Goal: Information Seeking & Learning: Find specific fact

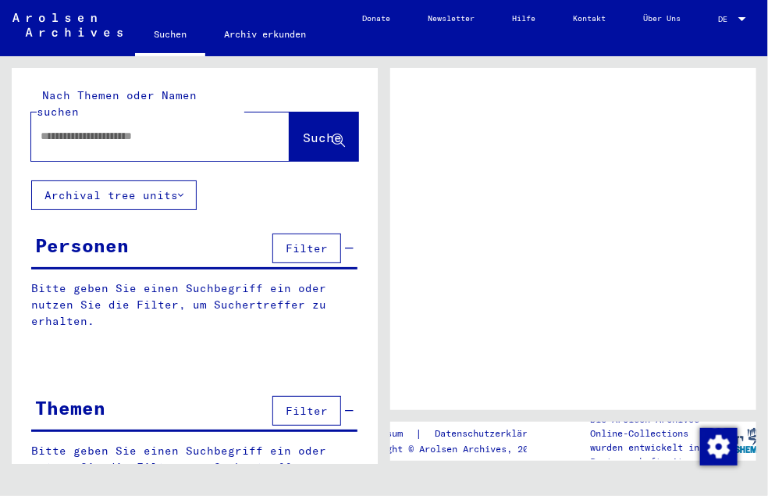
click at [124, 128] on input "text" at bounding box center [147, 136] width 212 height 16
type input "**"
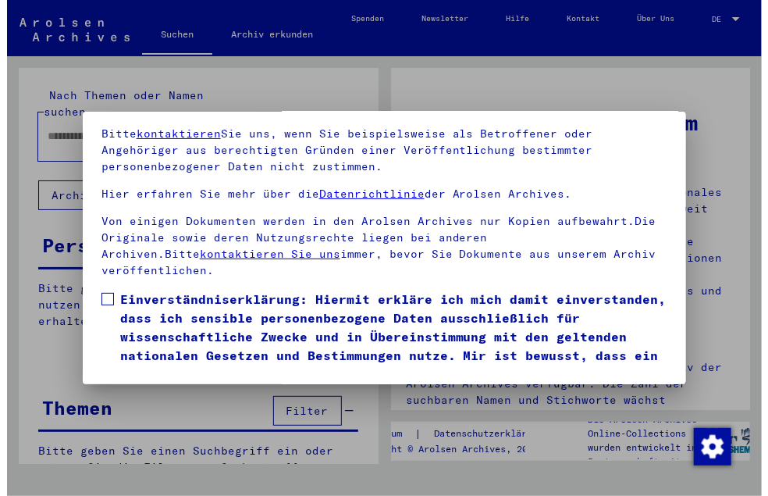
scroll to position [187, 0]
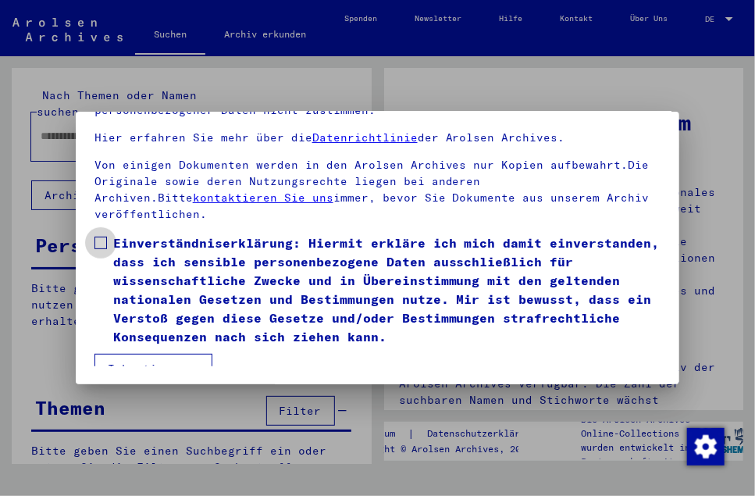
click at [94, 237] on span at bounding box center [100, 243] width 12 height 12
click at [152, 354] on button "Ich stimme zu" at bounding box center [153, 369] width 118 height 30
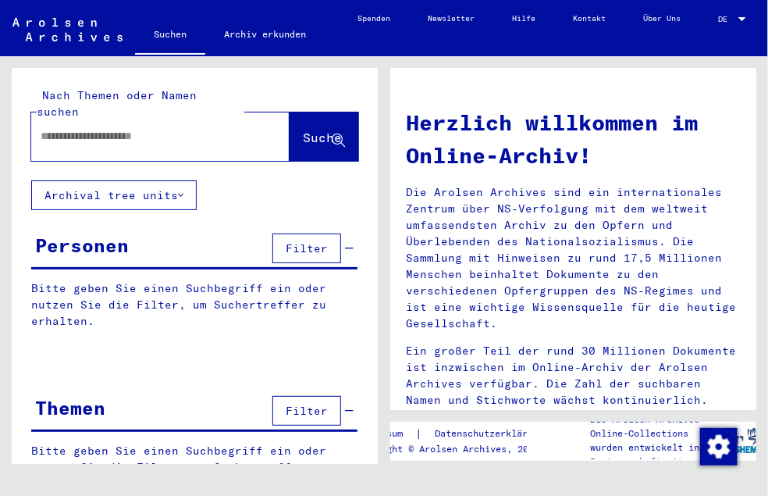
click at [102, 128] on input "text" at bounding box center [142, 136] width 202 height 16
type input "**********"
click at [303, 130] on span "Suche" at bounding box center [322, 138] width 39 height 16
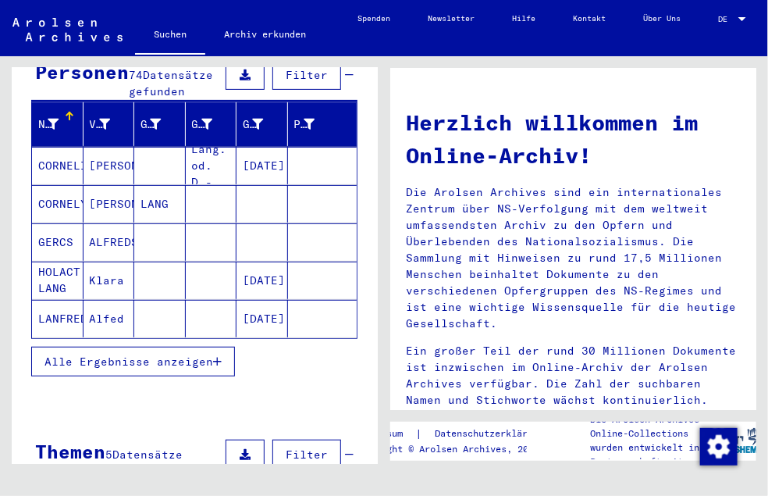
scroll to position [176, 0]
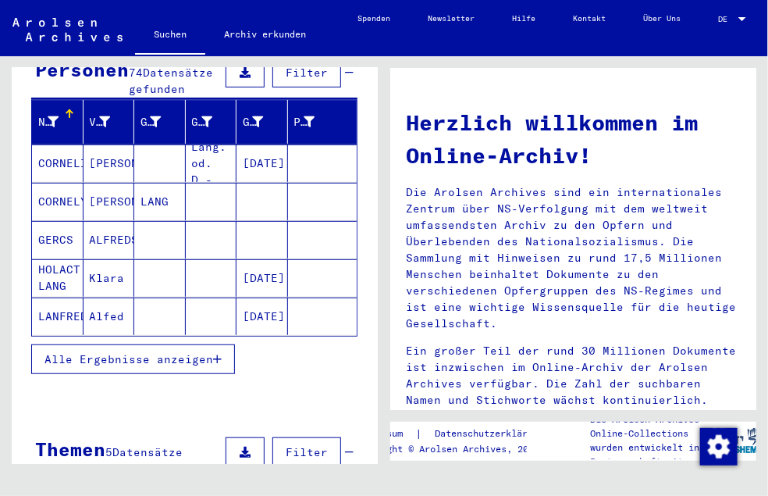
click at [173, 358] on span "Alle Ergebnisse anzeigen" at bounding box center [129, 359] width 169 height 14
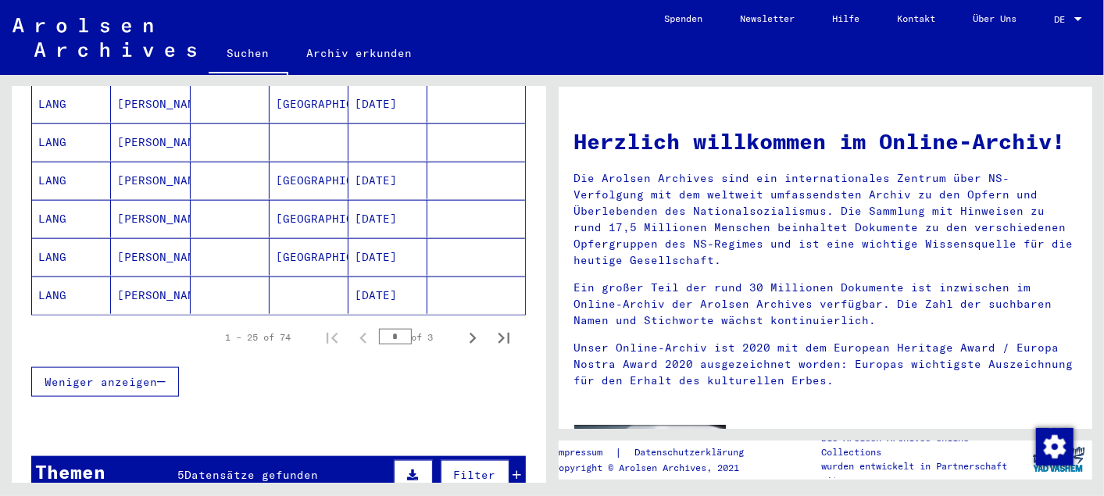
scroll to position [978, 0]
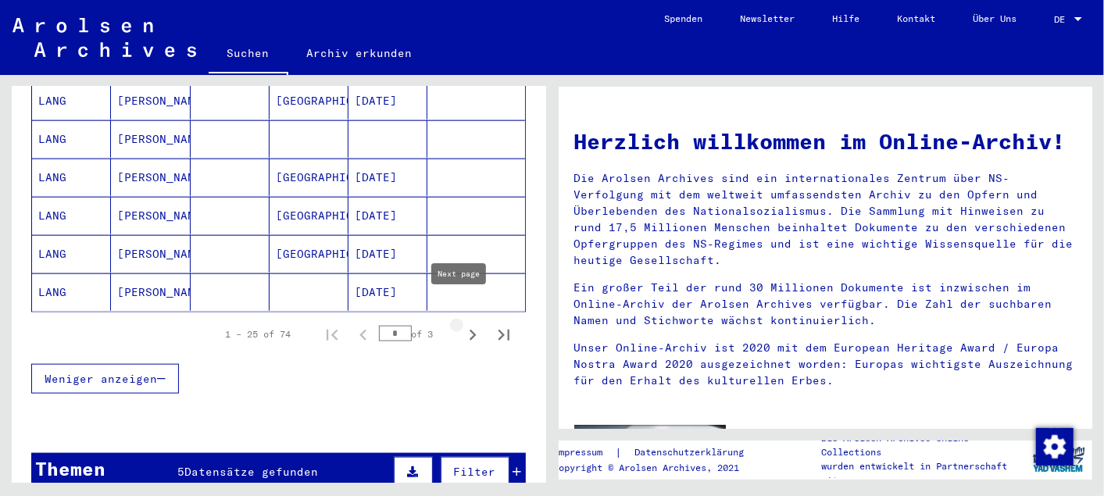
click at [469, 330] on icon "Next page" at bounding box center [472, 335] width 7 height 11
type input "*"
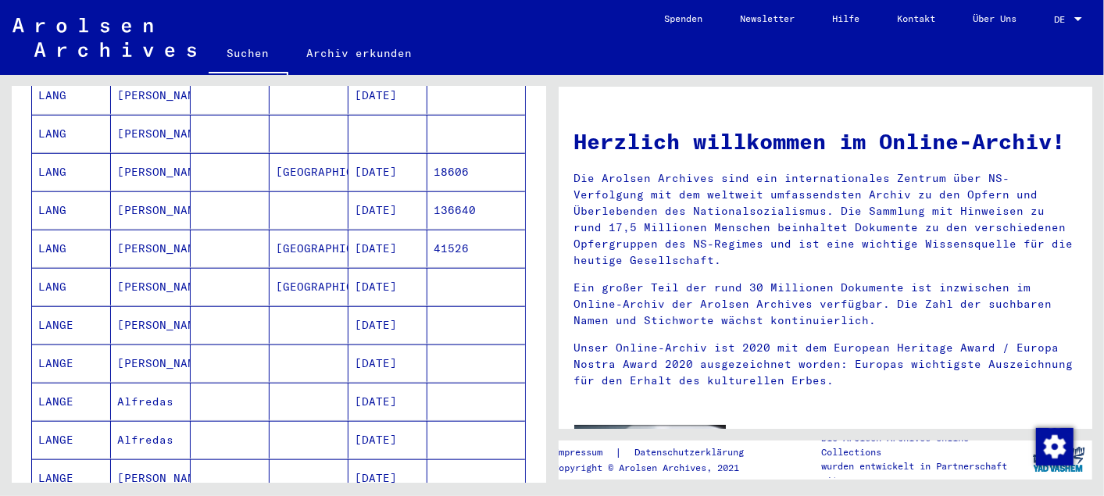
scroll to position [719, 0]
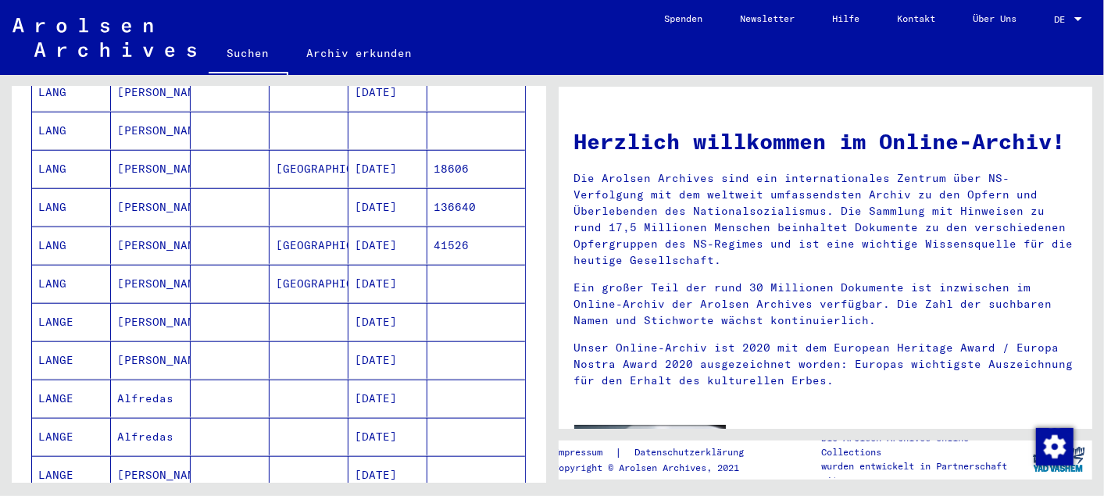
click at [62, 226] on mat-cell "LANG" at bounding box center [71, 244] width 79 height 37
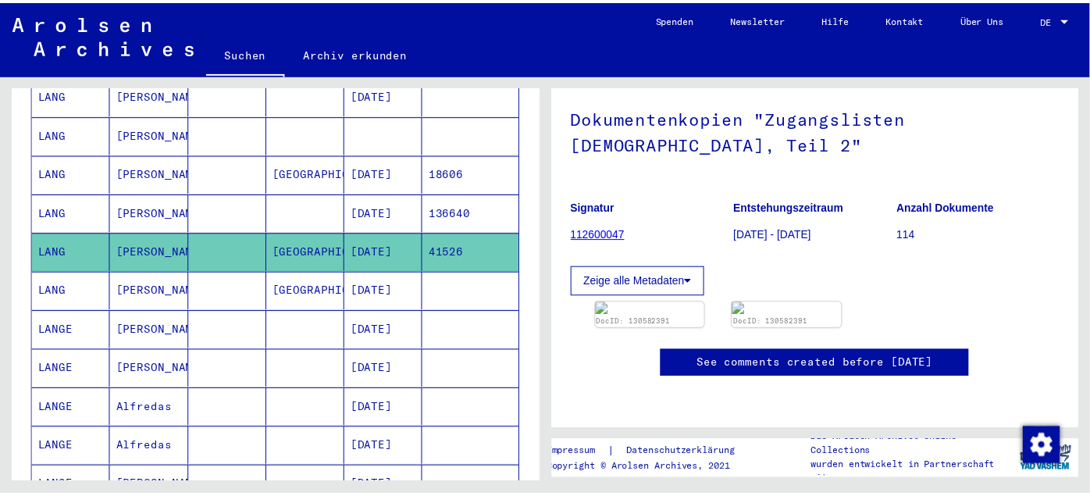
scroll to position [260, 0]
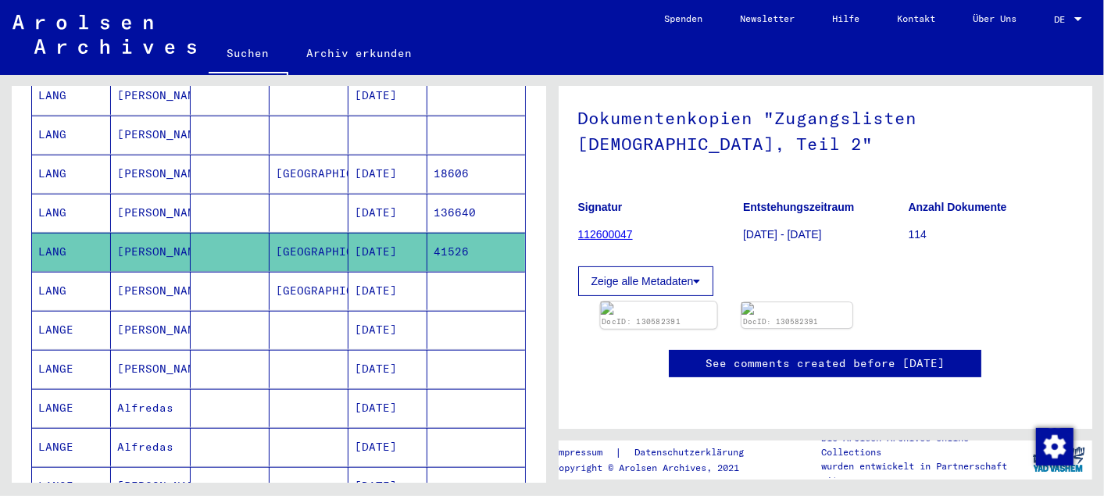
click at [716, 301] on img at bounding box center [658, 307] width 116 height 13
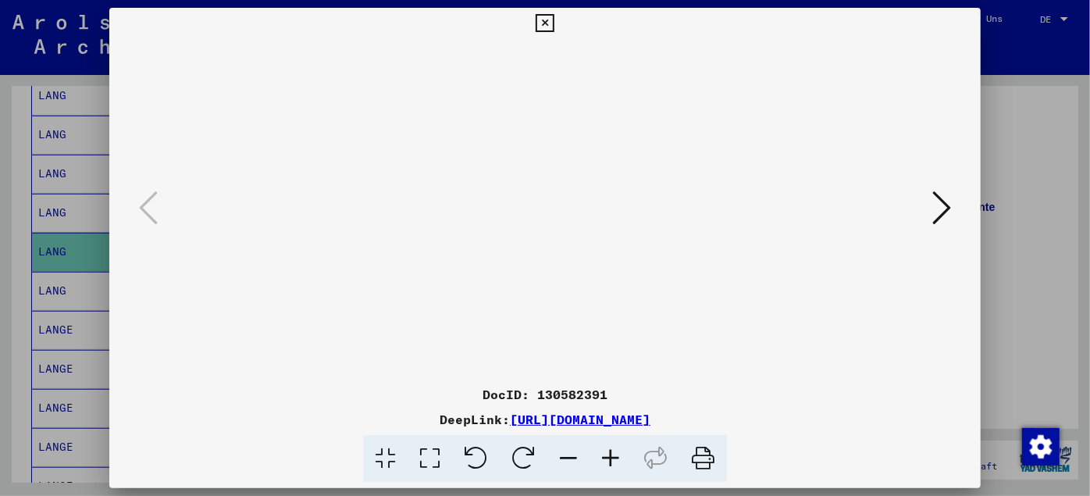
click at [567, 250] on img at bounding box center [545, 209] width 766 height 340
click at [609, 453] on icon at bounding box center [611, 459] width 42 height 48
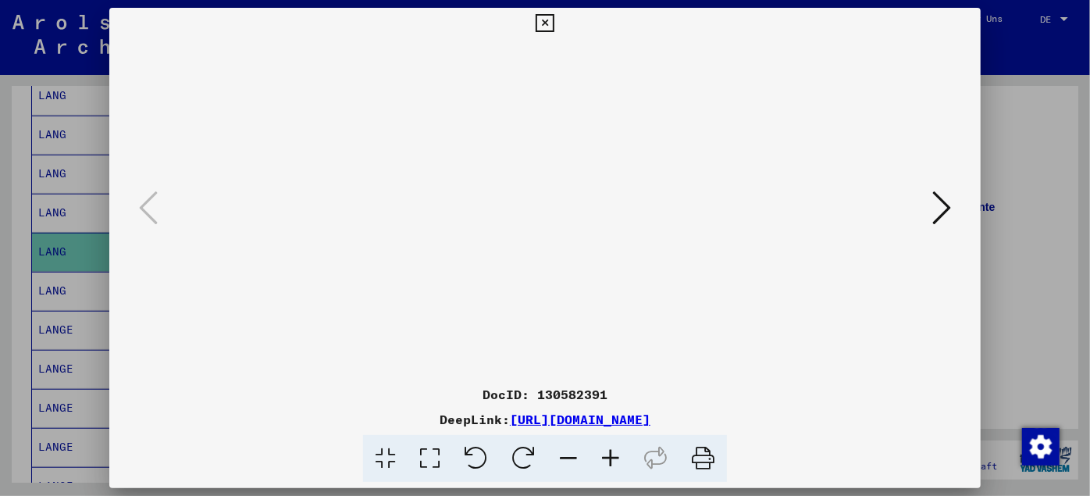
click at [609, 453] on icon at bounding box center [611, 459] width 42 height 48
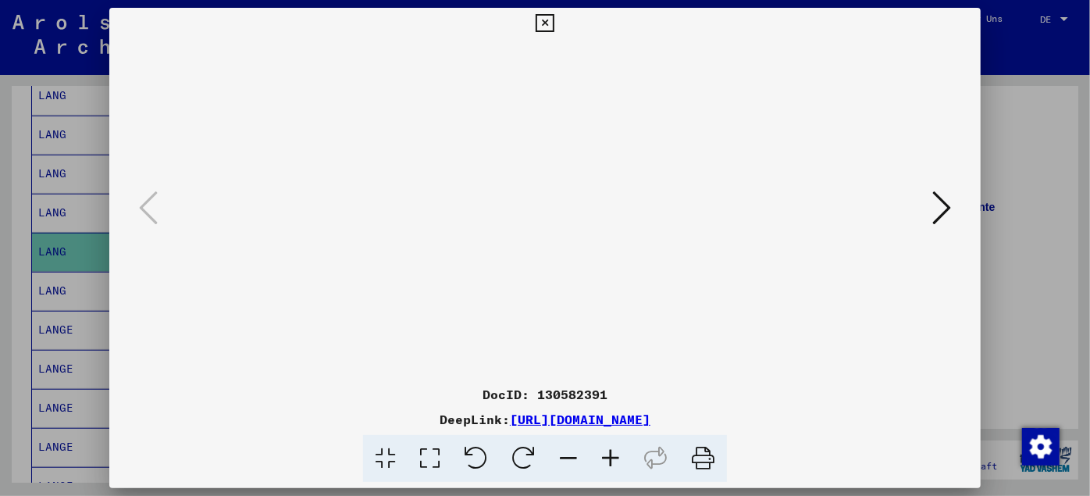
click at [609, 453] on icon at bounding box center [611, 459] width 42 height 48
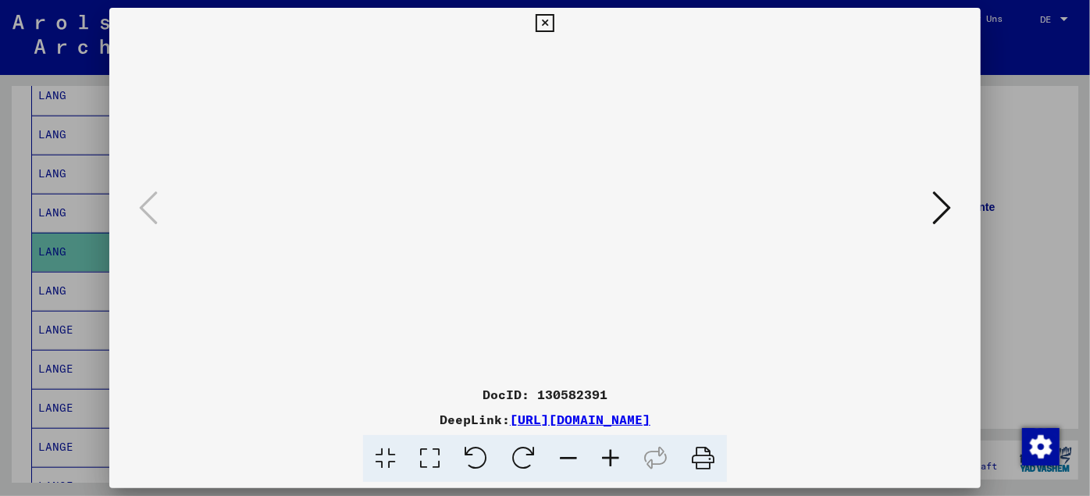
drag, startPoint x: 670, startPoint y: 303, endPoint x: 672, endPoint y: 198, distance: 104.7
click at [545, 198] on img at bounding box center [545, 462] width 0 height 847
drag, startPoint x: 625, startPoint y: 267, endPoint x: 609, endPoint y: 169, distance: 98.9
click at [545, 169] on img at bounding box center [545, 462] width 0 height 847
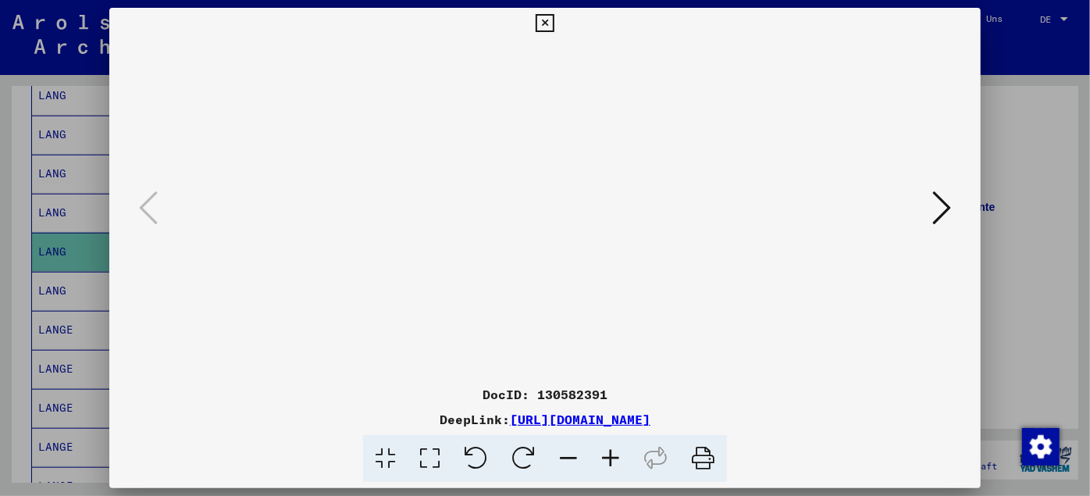
drag, startPoint x: 590, startPoint y: 299, endPoint x: 581, endPoint y: 67, distance: 232.1
click at [545, 67] on img at bounding box center [545, 462] width 0 height 847
drag, startPoint x: 589, startPoint y: 245, endPoint x: 568, endPoint y: 151, distance: 96.8
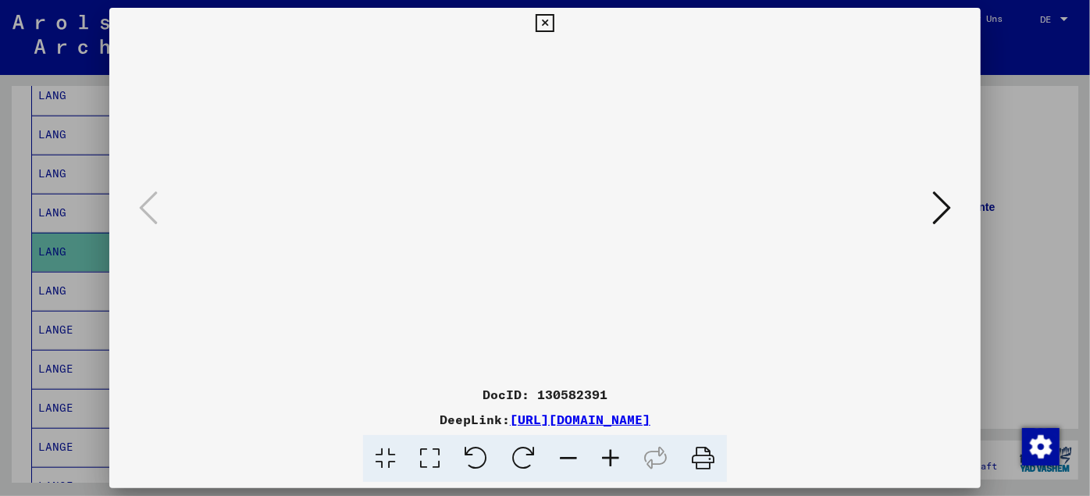
click at [618, 452] on icon at bounding box center [611, 459] width 42 height 48
drag, startPoint x: 584, startPoint y: 272, endPoint x: 569, endPoint y: 198, distance: 75.1
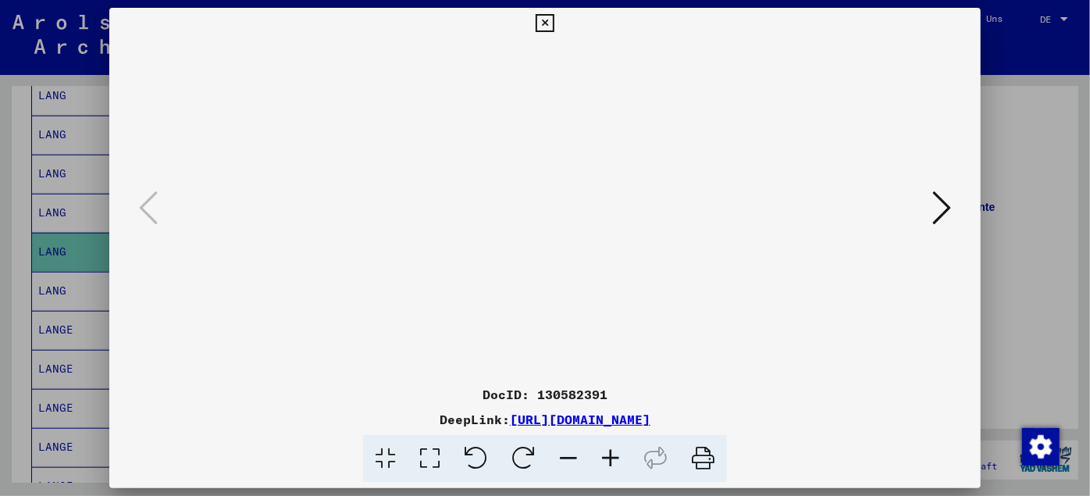
click at [610, 457] on icon at bounding box center [611, 459] width 42 height 48
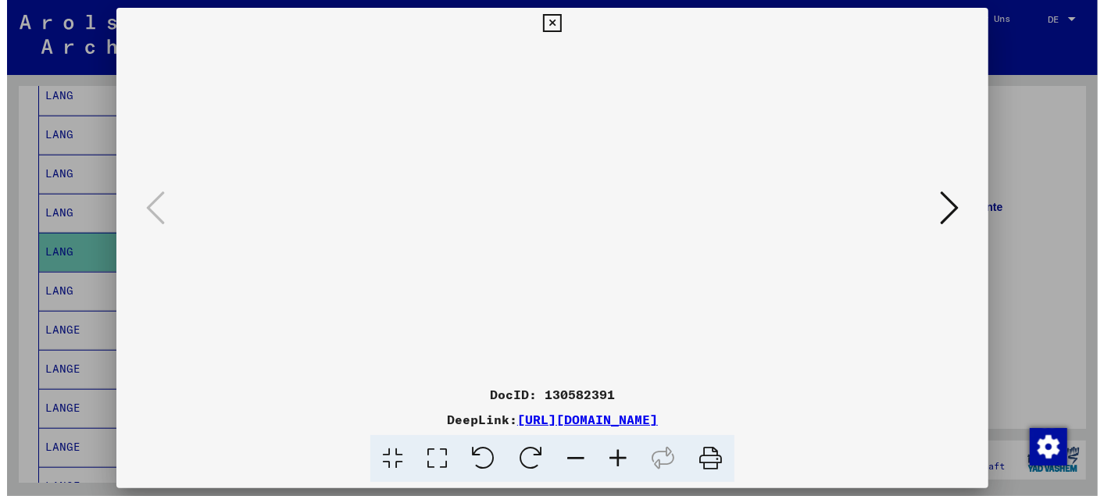
scroll to position [664, 0]
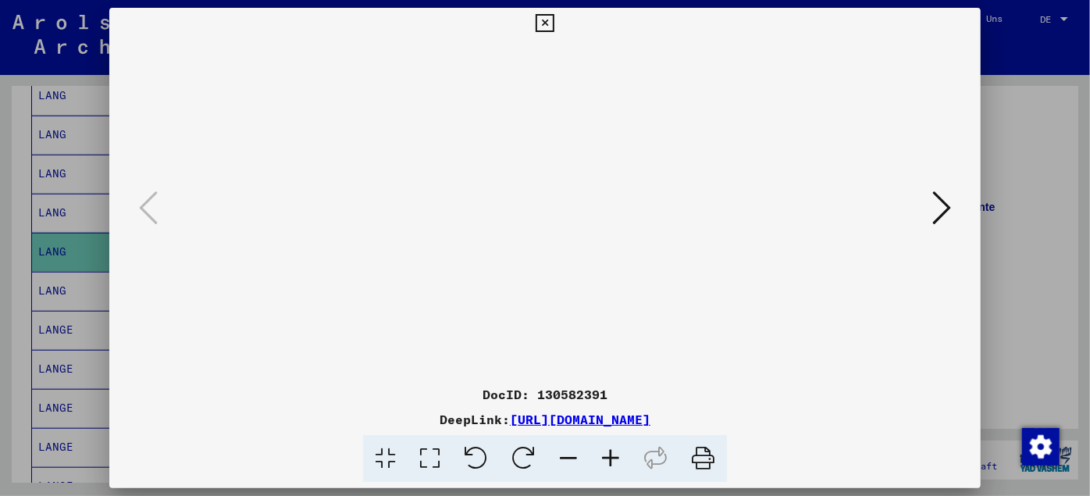
drag, startPoint x: 578, startPoint y: 305, endPoint x: 565, endPoint y: 131, distance: 174.7
click at [548, 20] on icon at bounding box center [545, 23] width 18 height 19
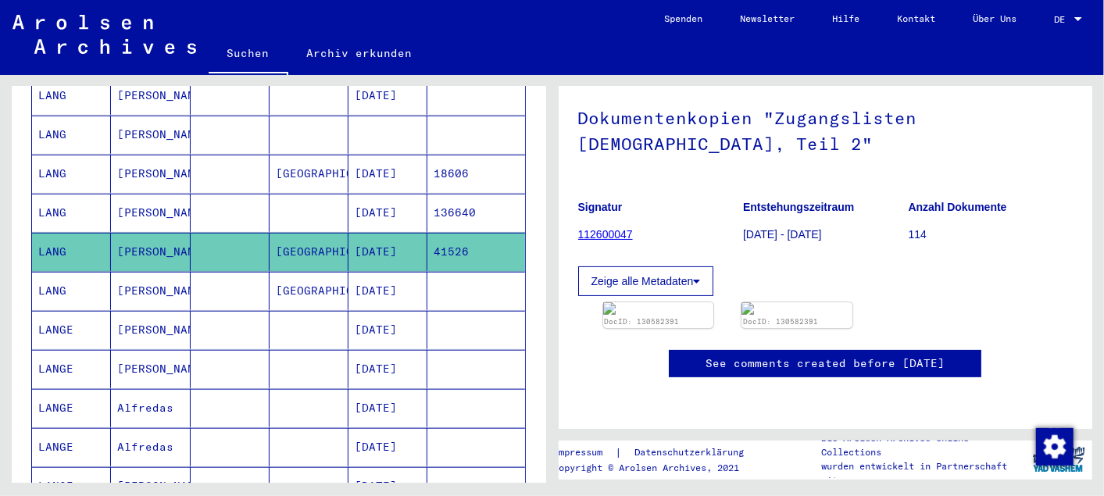
scroll to position [0, 0]
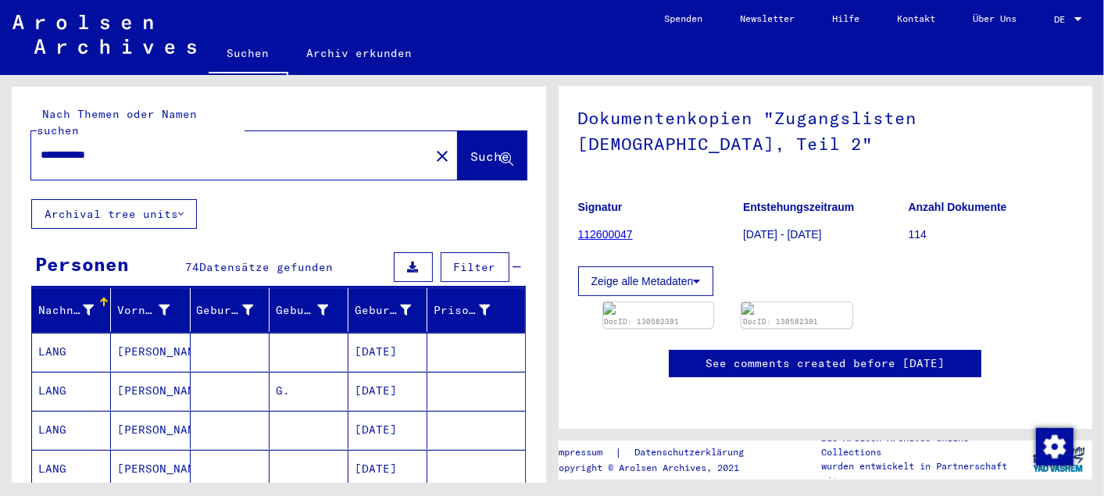
drag, startPoint x: 150, startPoint y: 130, endPoint x: 73, endPoint y: 136, distance: 76.8
click at [73, 147] on input "**********" at bounding box center [231, 155] width 380 height 16
click at [471, 148] on span "Suche" at bounding box center [490, 156] width 39 height 16
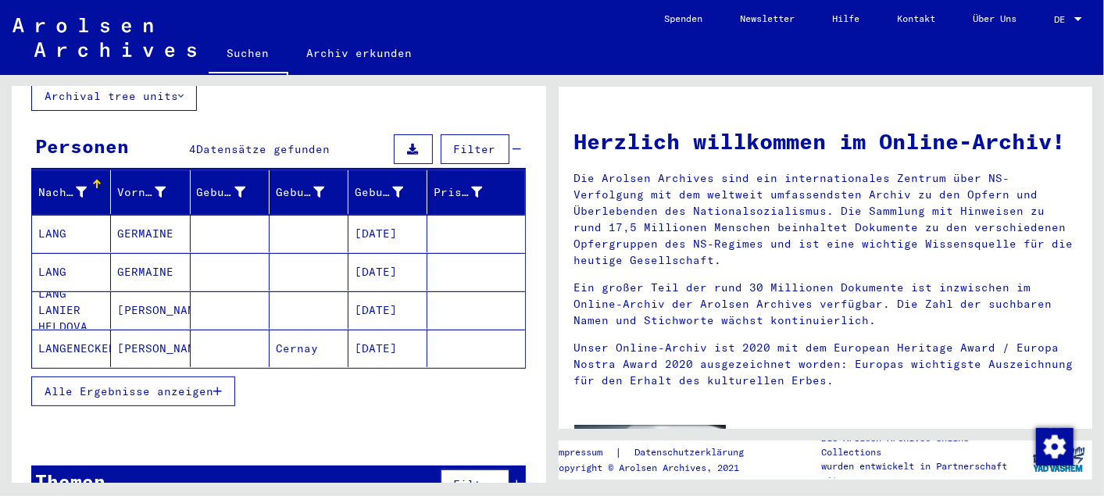
scroll to position [116, 0]
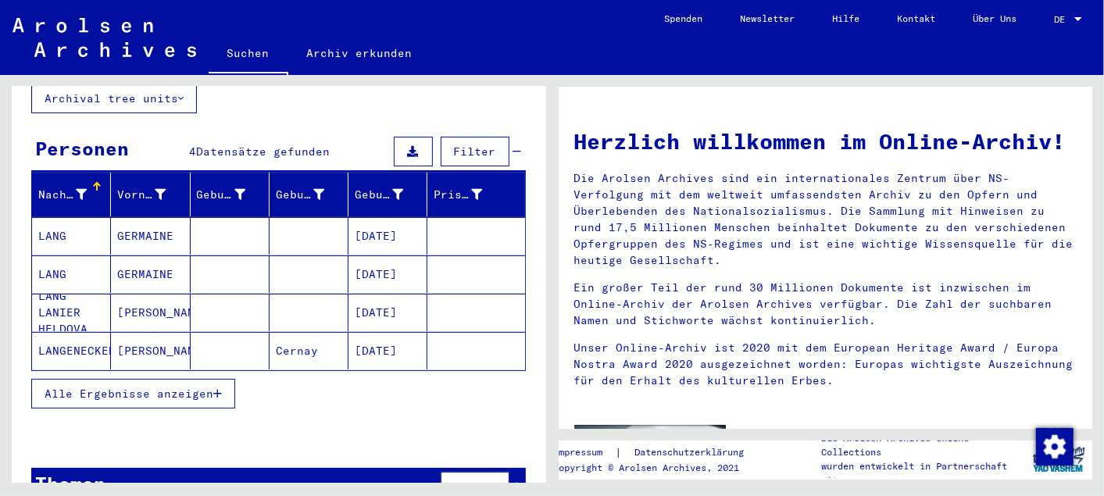
click at [152, 387] on span "Alle Ergebnisse anzeigen" at bounding box center [129, 394] width 169 height 14
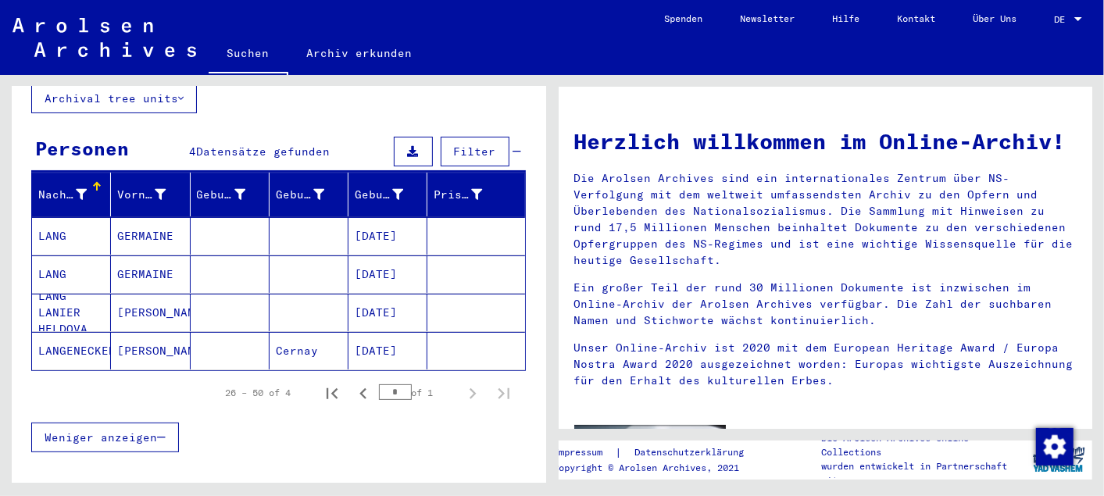
scroll to position [0, 0]
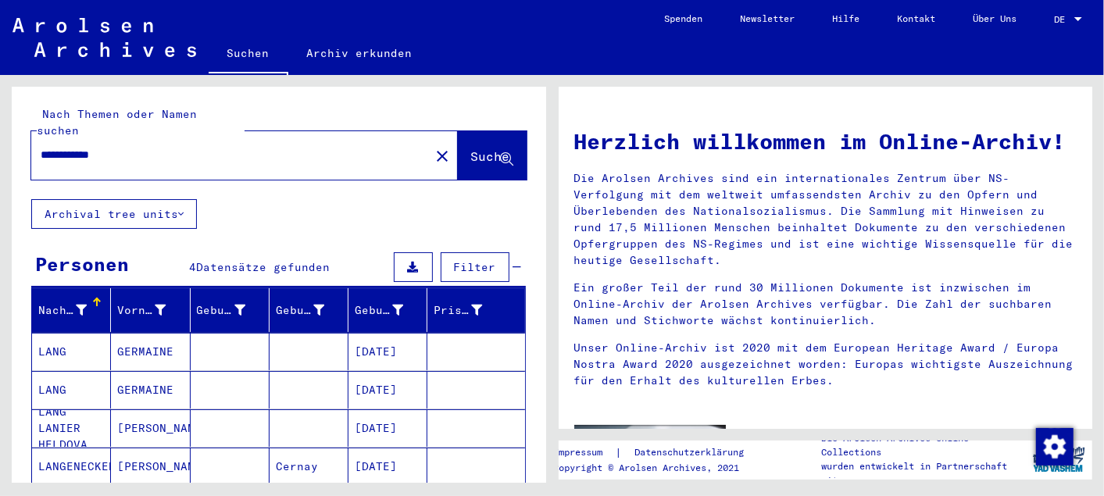
drag, startPoint x: 129, startPoint y: 139, endPoint x: 66, endPoint y: 138, distance: 63.3
click at [66, 147] on input "**********" at bounding box center [226, 155] width 370 height 16
click at [471, 148] on span "Suche" at bounding box center [490, 156] width 39 height 16
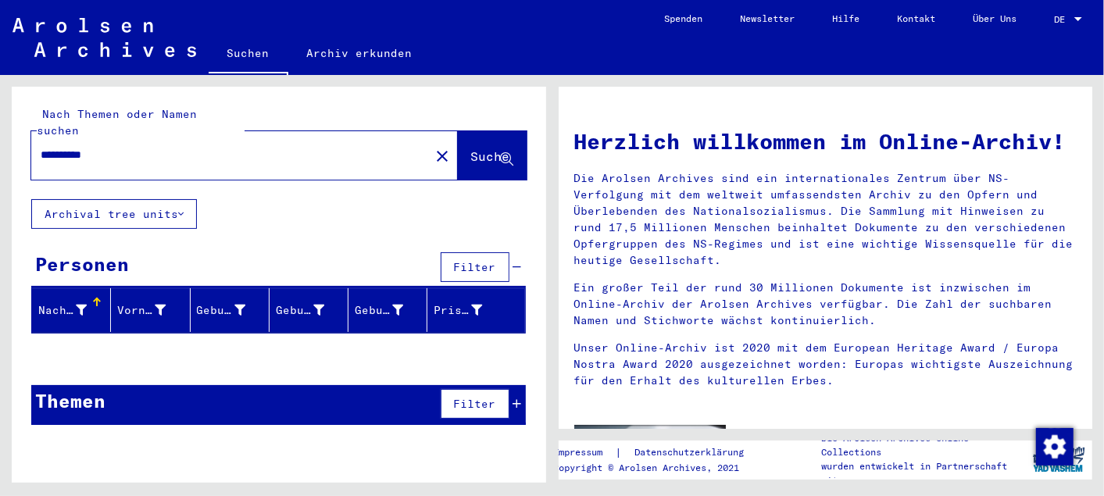
drag, startPoint x: 140, startPoint y: 144, endPoint x: 65, endPoint y: 139, distance: 75.2
click at [65, 147] on input "**********" at bounding box center [226, 155] width 370 height 16
type input "**********"
click at [471, 148] on span "Suche" at bounding box center [490, 156] width 39 height 16
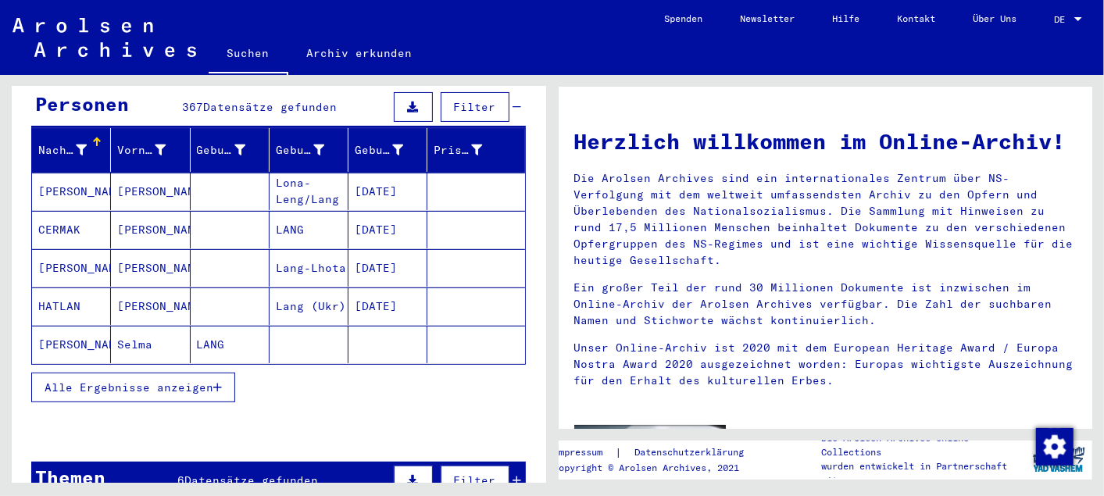
scroll to position [162, 0]
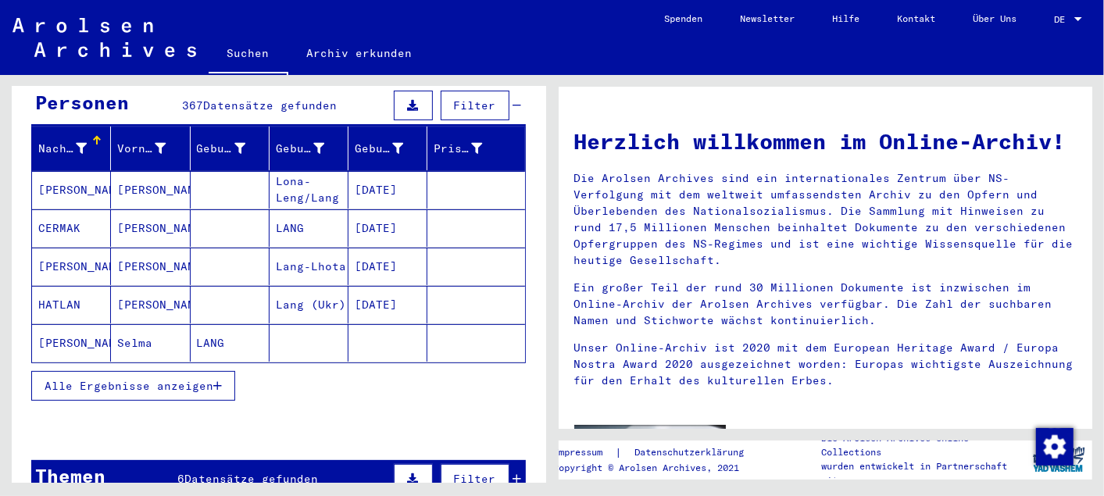
click at [167, 379] on span "Alle Ergebnisse anzeigen" at bounding box center [129, 386] width 169 height 14
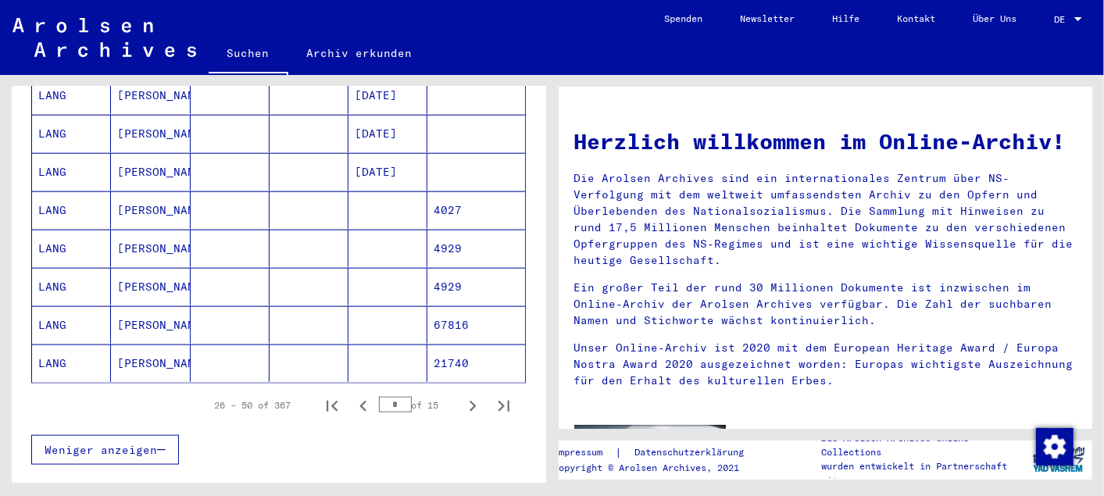
scroll to position [915, 0]
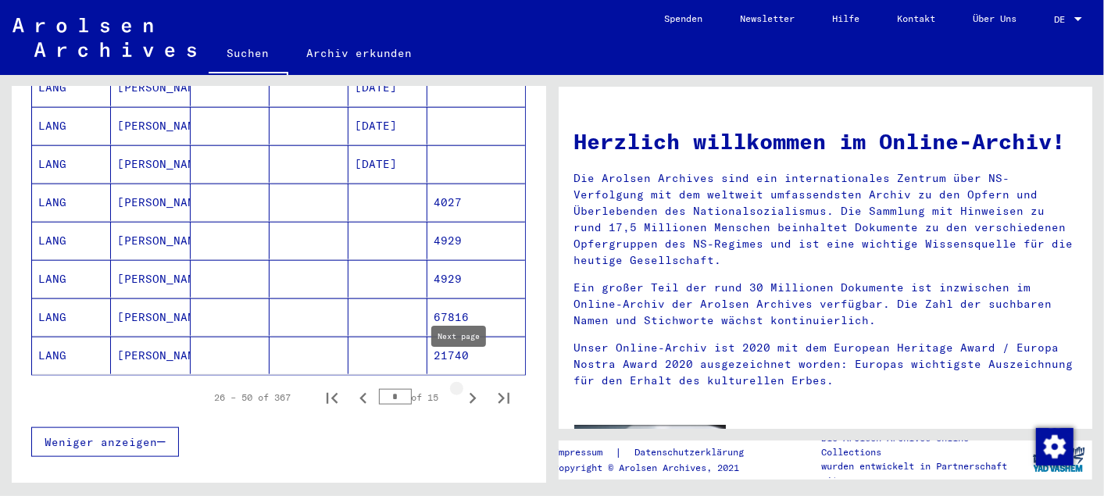
click at [462, 387] on icon "Next page" at bounding box center [473, 398] width 22 height 22
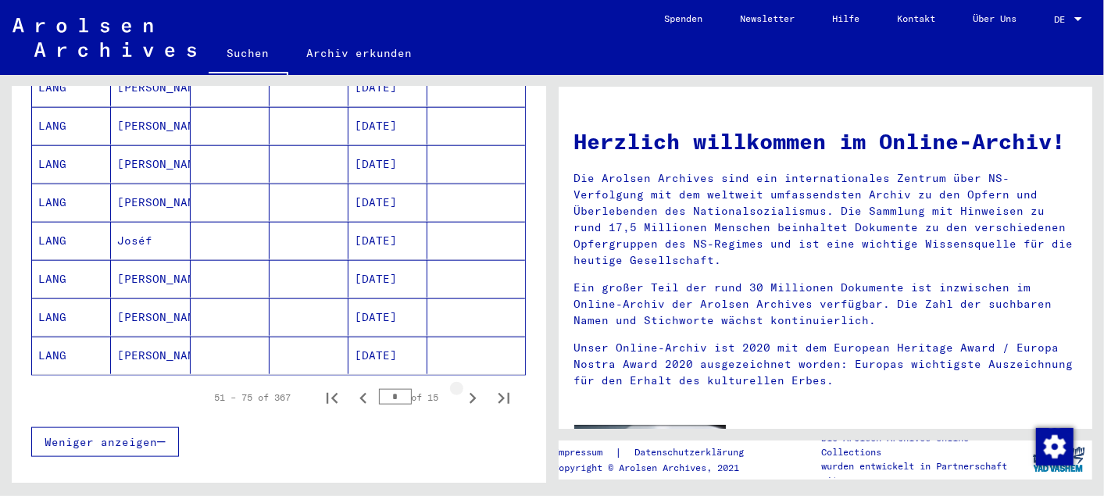
click at [462, 387] on icon "Next page" at bounding box center [473, 398] width 22 height 22
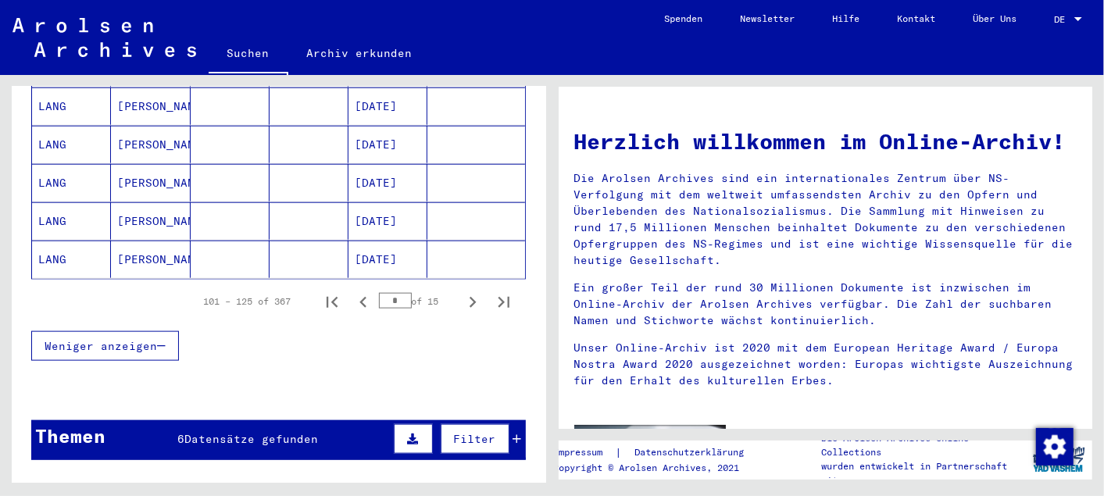
scroll to position [997, 0]
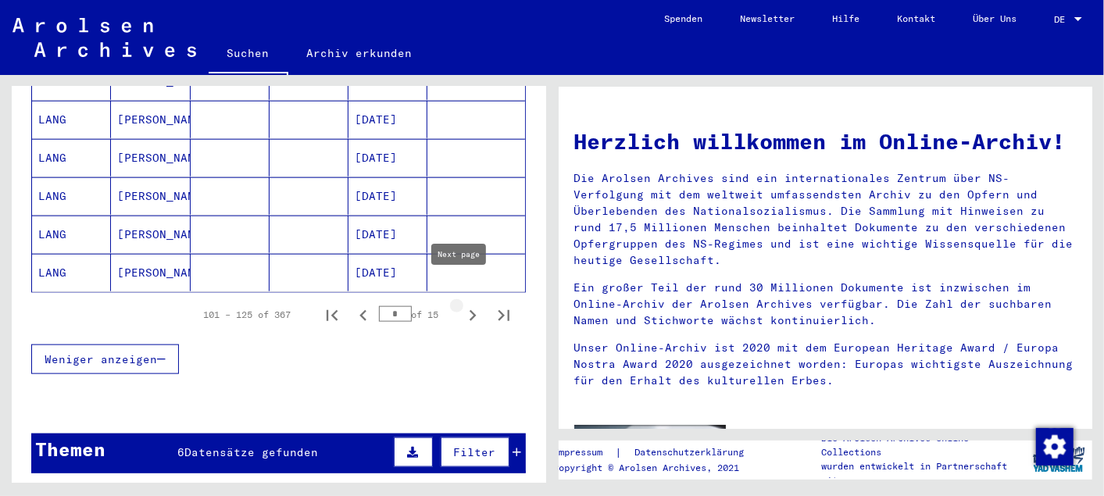
click at [462, 305] on icon "Next page" at bounding box center [473, 316] width 22 height 22
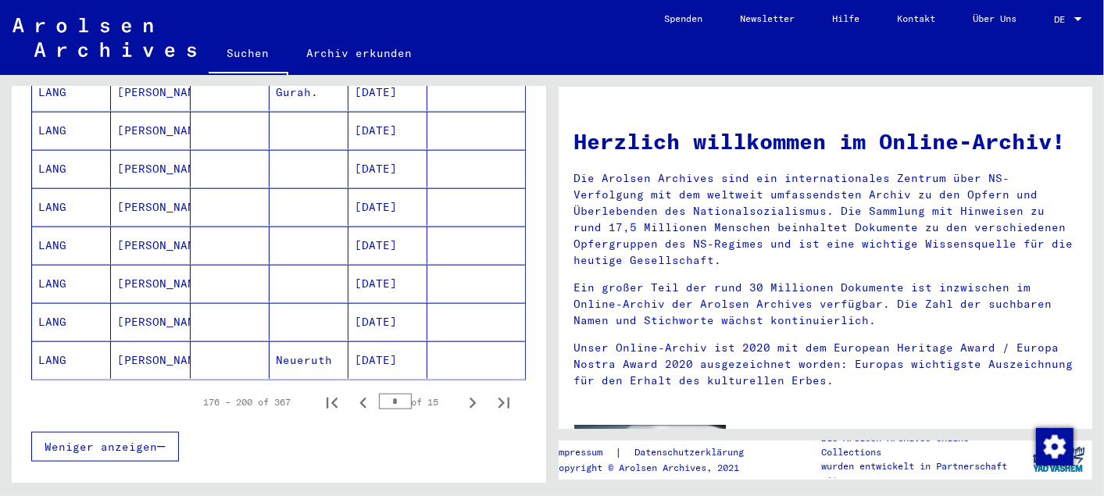
scroll to position [907, 0]
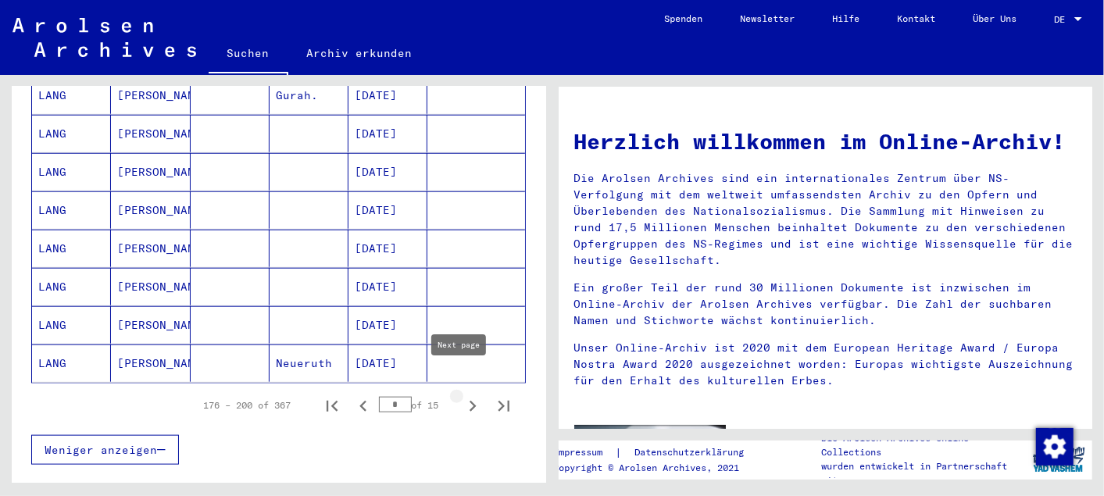
click at [469, 401] on icon "Next page" at bounding box center [472, 406] width 7 height 11
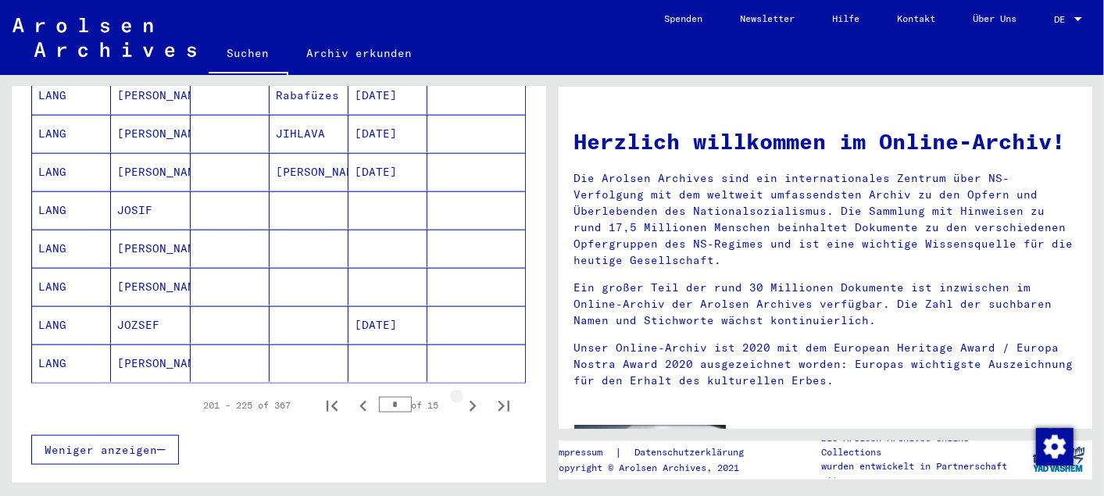
click at [469, 401] on icon "Next page" at bounding box center [472, 406] width 7 height 11
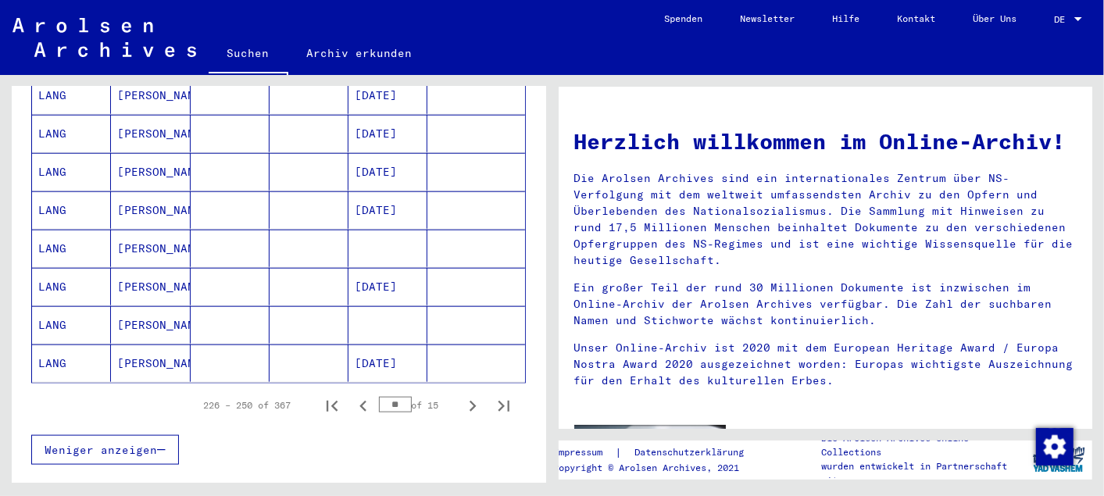
click at [469, 401] on icon "Next page" at bounding box center [472, 406] width 7 height 11
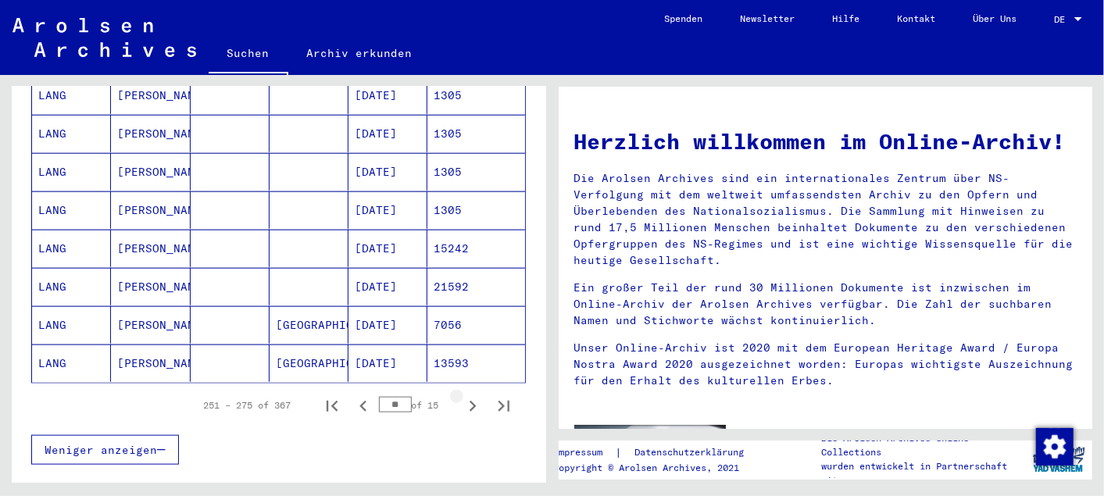
click at [469, 401] on icon "Next page" at bounding box center [472, 406] width 7 height 11
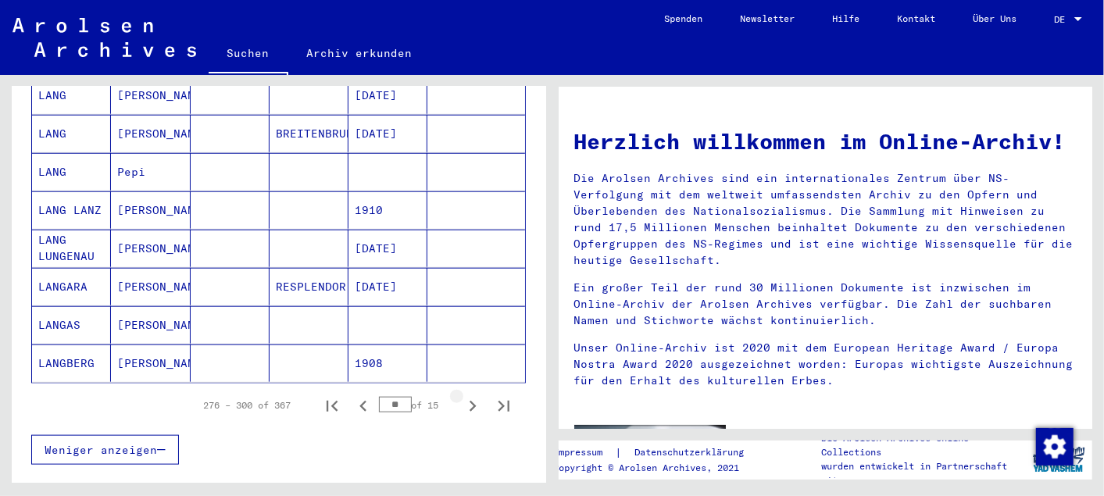
click at [469, 401] on icon "Next page" at bounding box center [472, 406] width 7 height 11
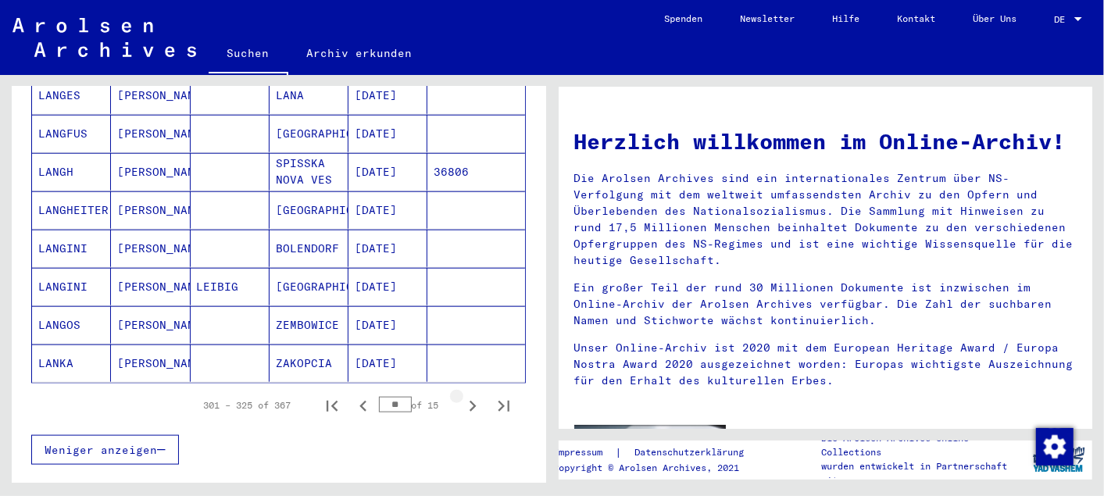
click at [469, 401] on icon "Next page" at bounding box center [472, 406] width 7 height 11
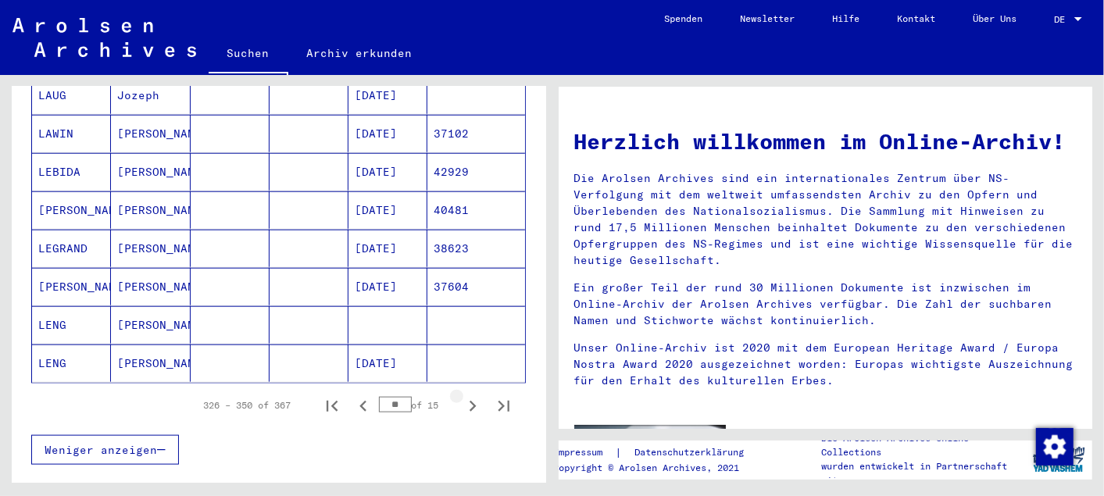
click at [469, 401] on icon "Next page" at bounding box center [472, 406] width 7 height 11
type input "**"
